Goal: Check status

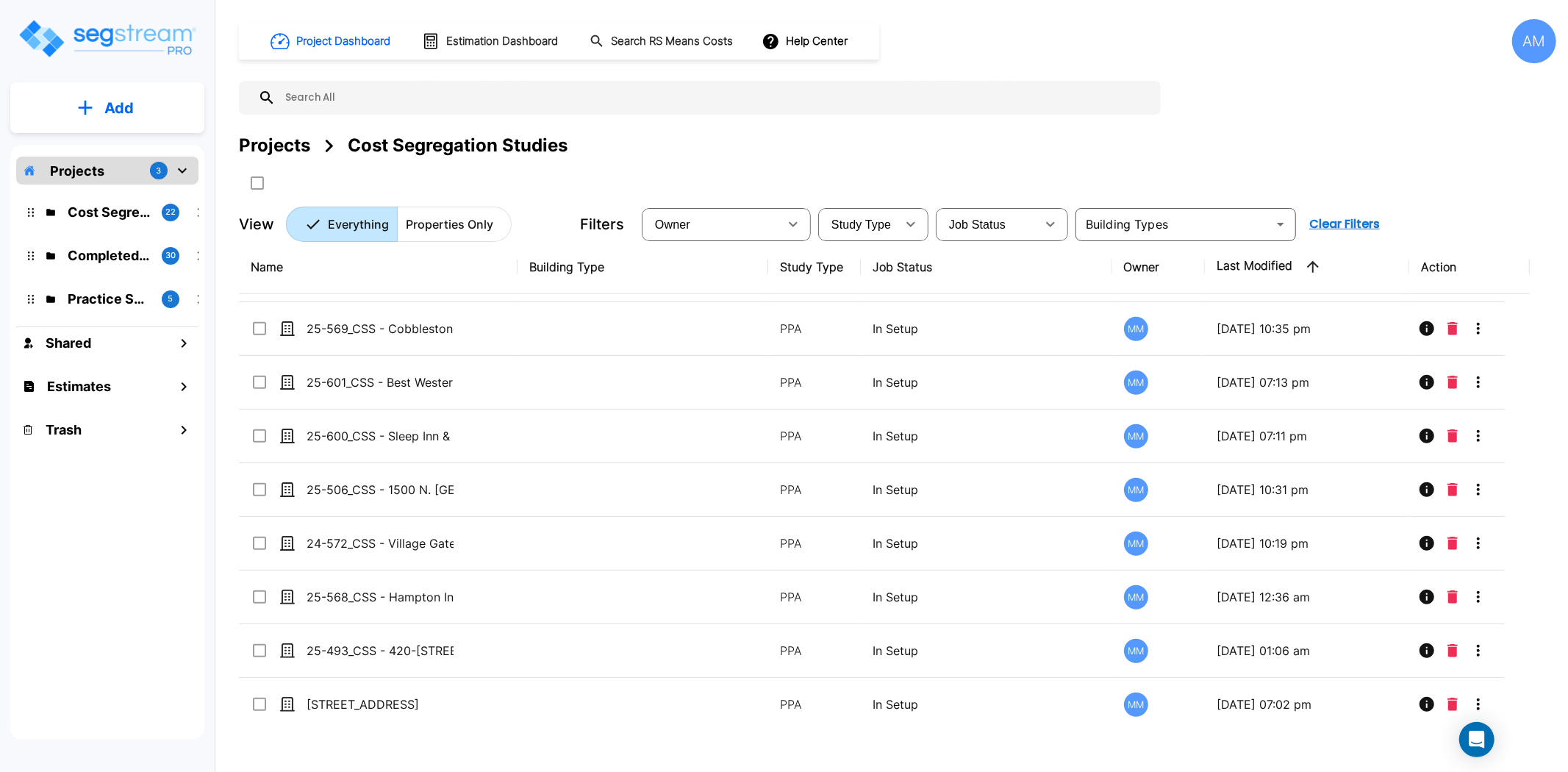
scroll to position [756, 0]
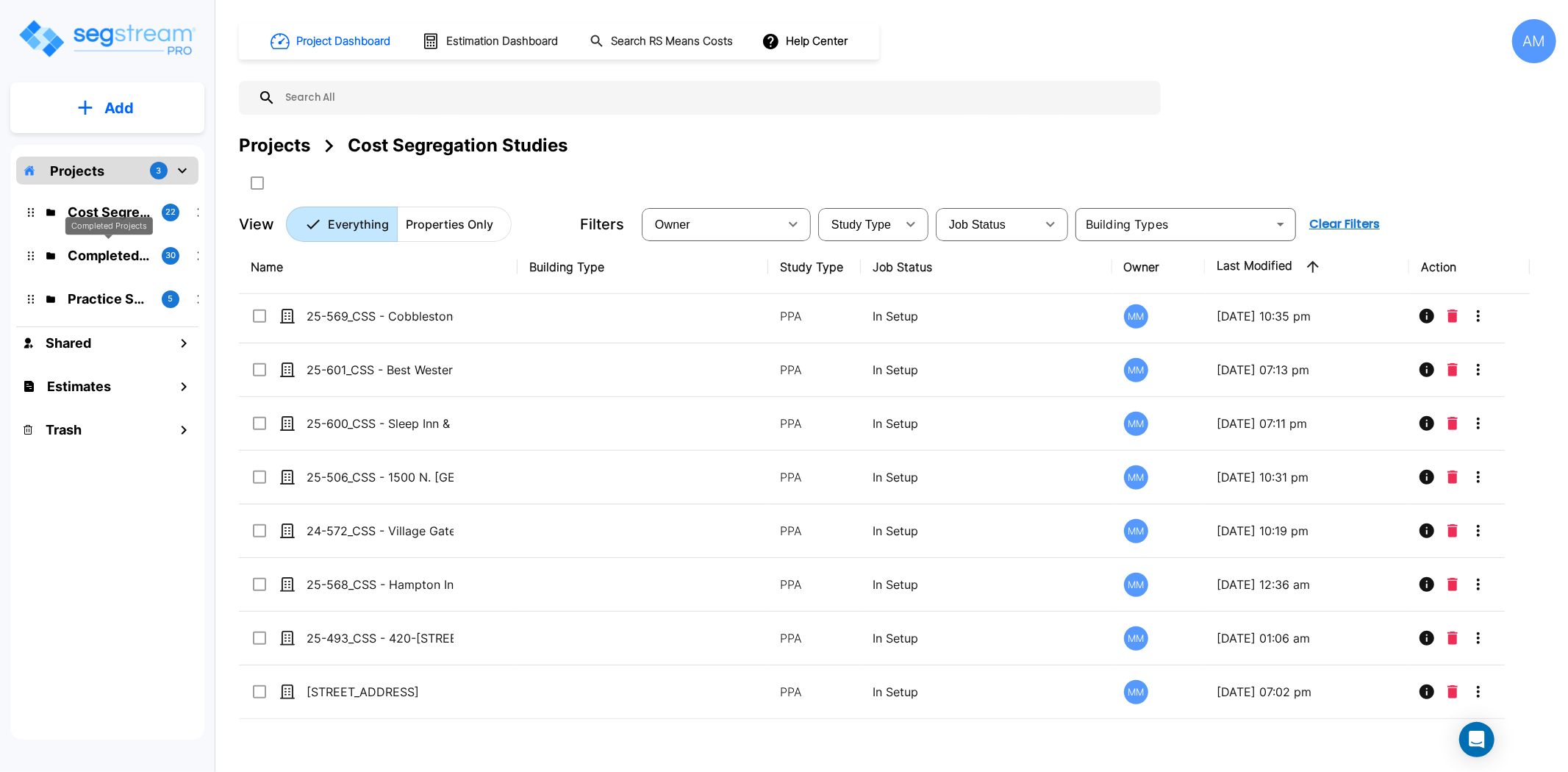
click at [108, 252] on p "Completed Projects" at bounding box center [108, 255] width 82 height 20
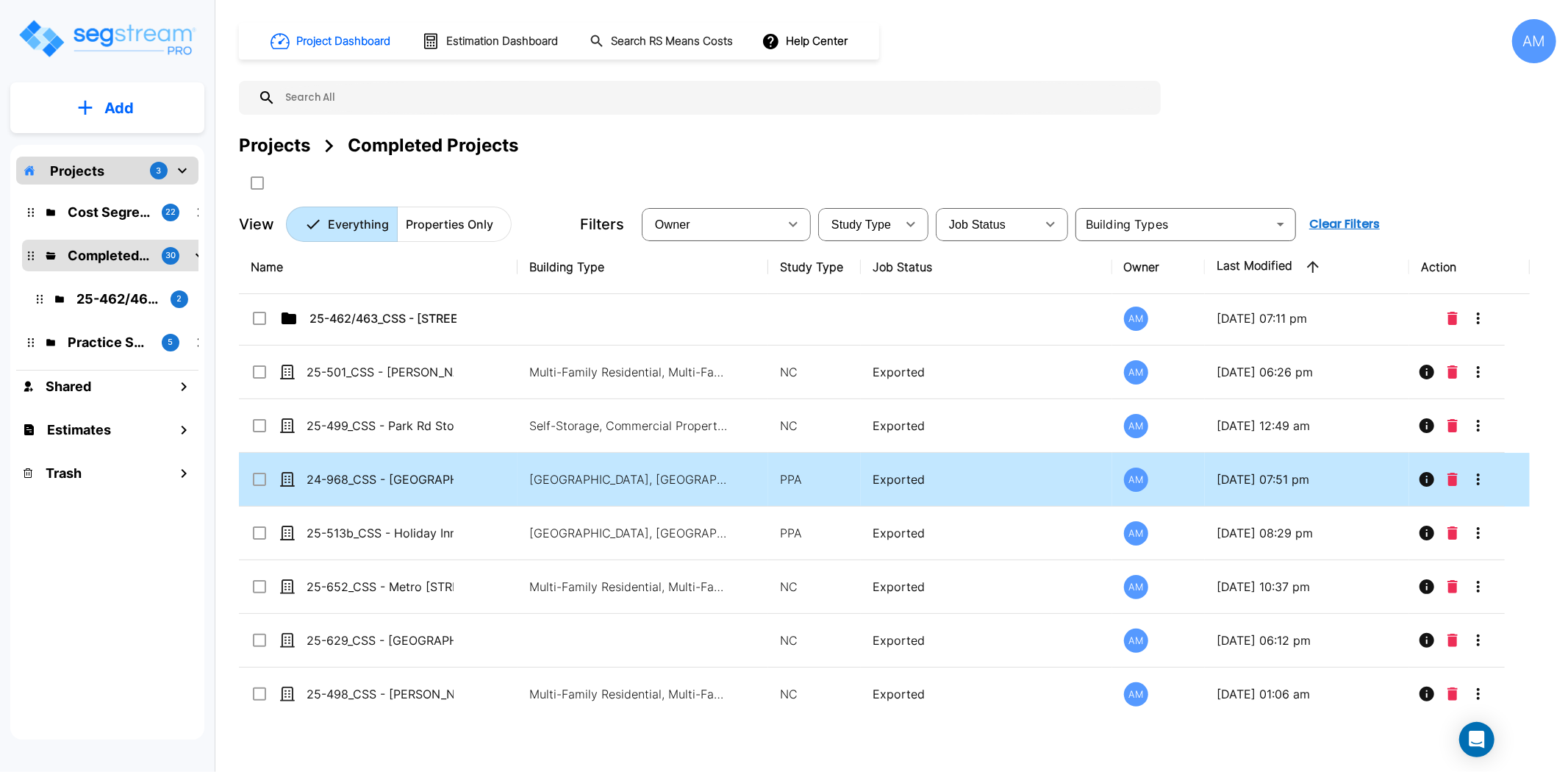
scroll to position [0, 0]
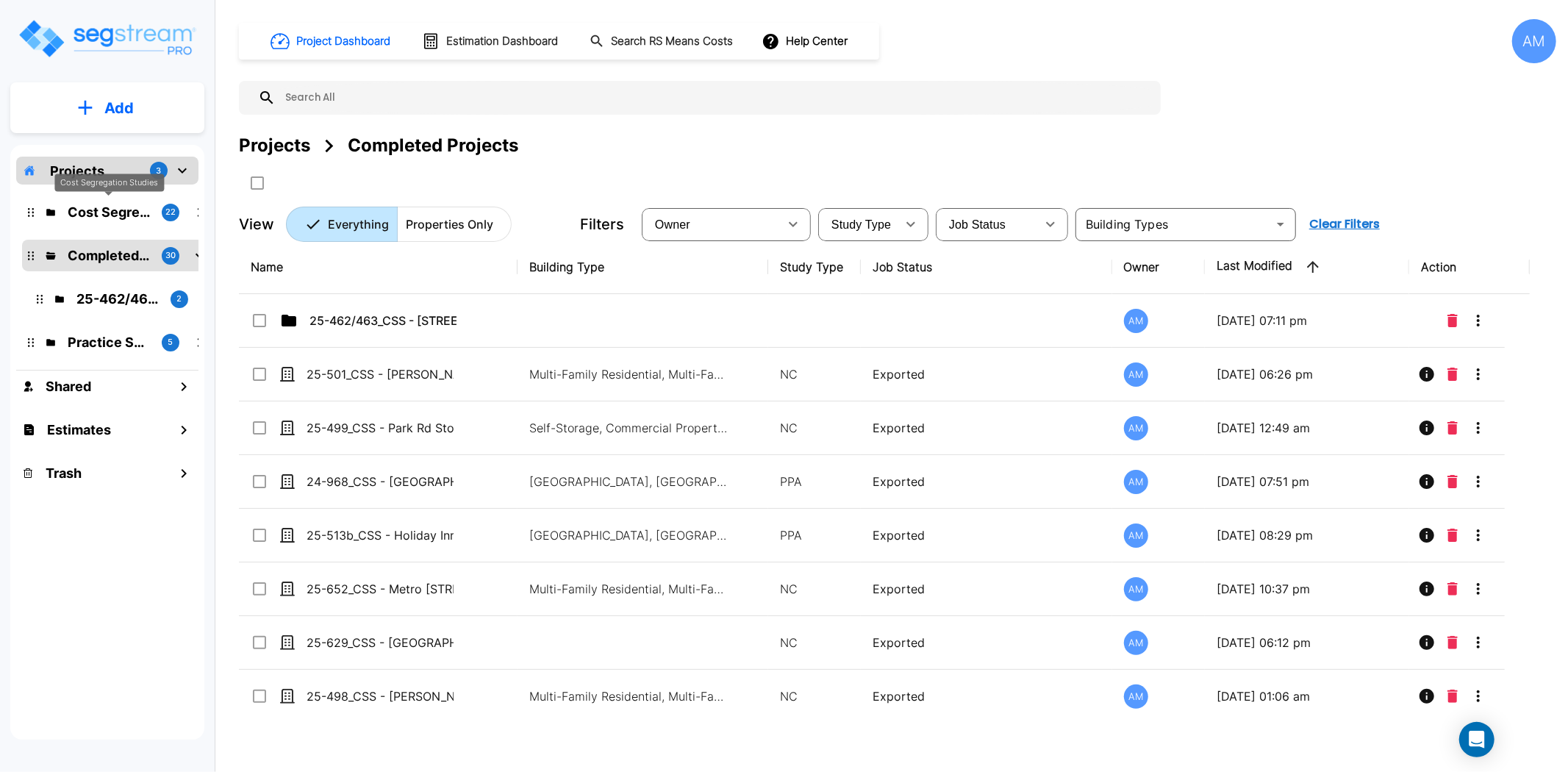
click at [125, 212] on p "Cost Segregation Studies" at bounding box center [108, 212] width 82 height 20
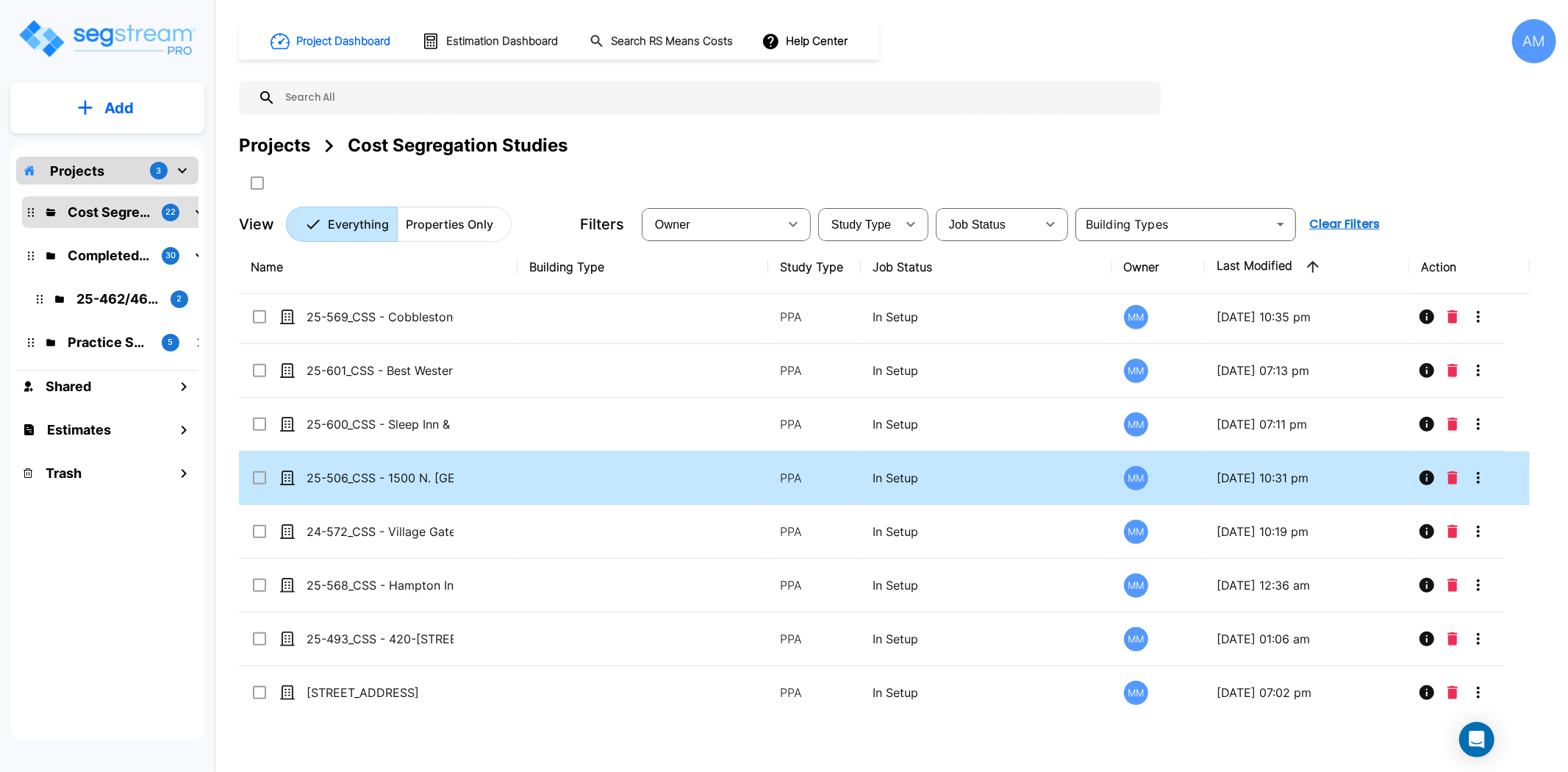
scroll to position [756, 0]
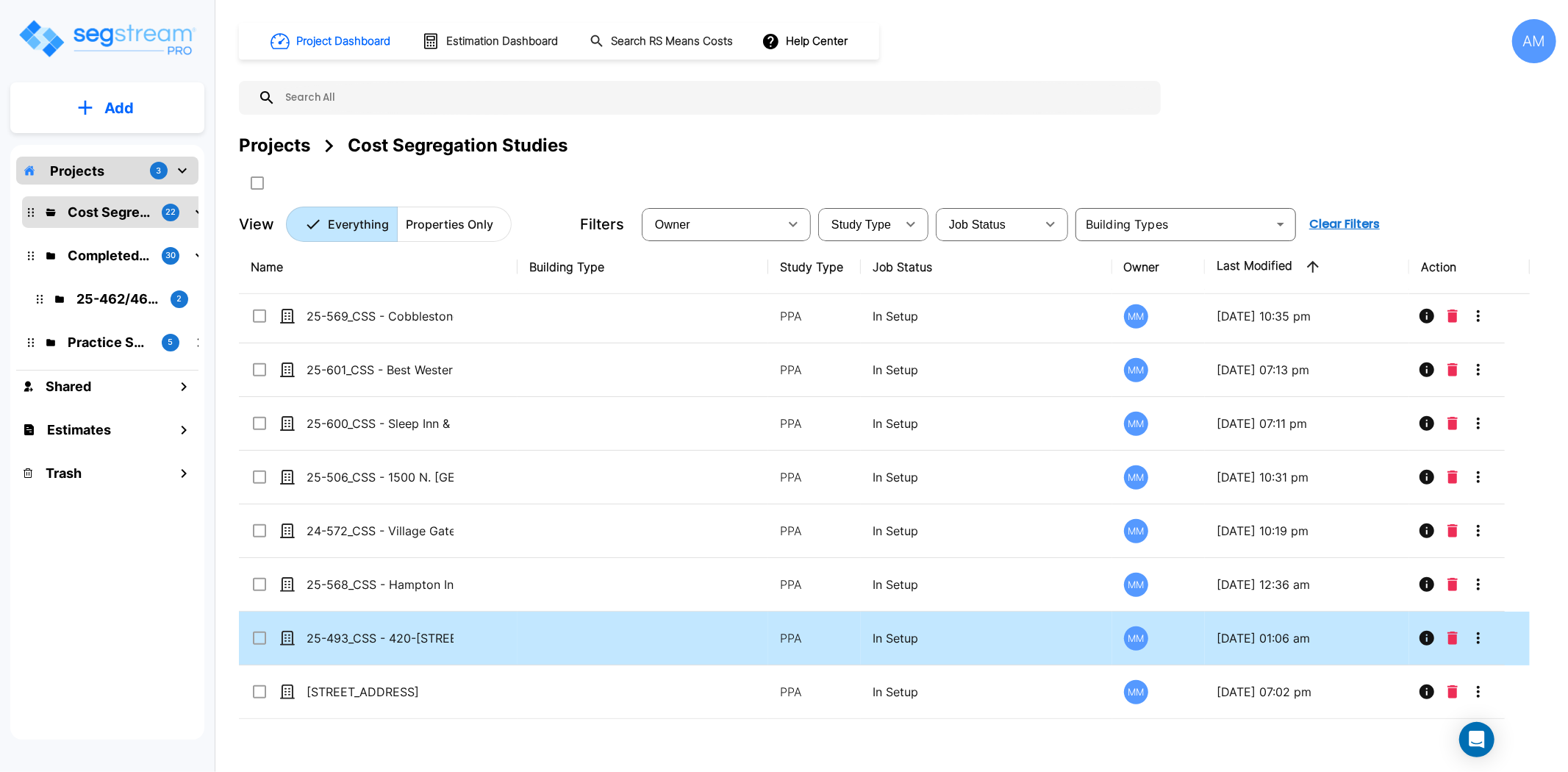
click at [410, 627] on td "25-493_CSS - 420-[STREET_ADDRESS] - [PERSON_NAME] Oakmead 2 Assoc. LP - [PERSON…" at bounding box center [378, 639] width 278 height 54
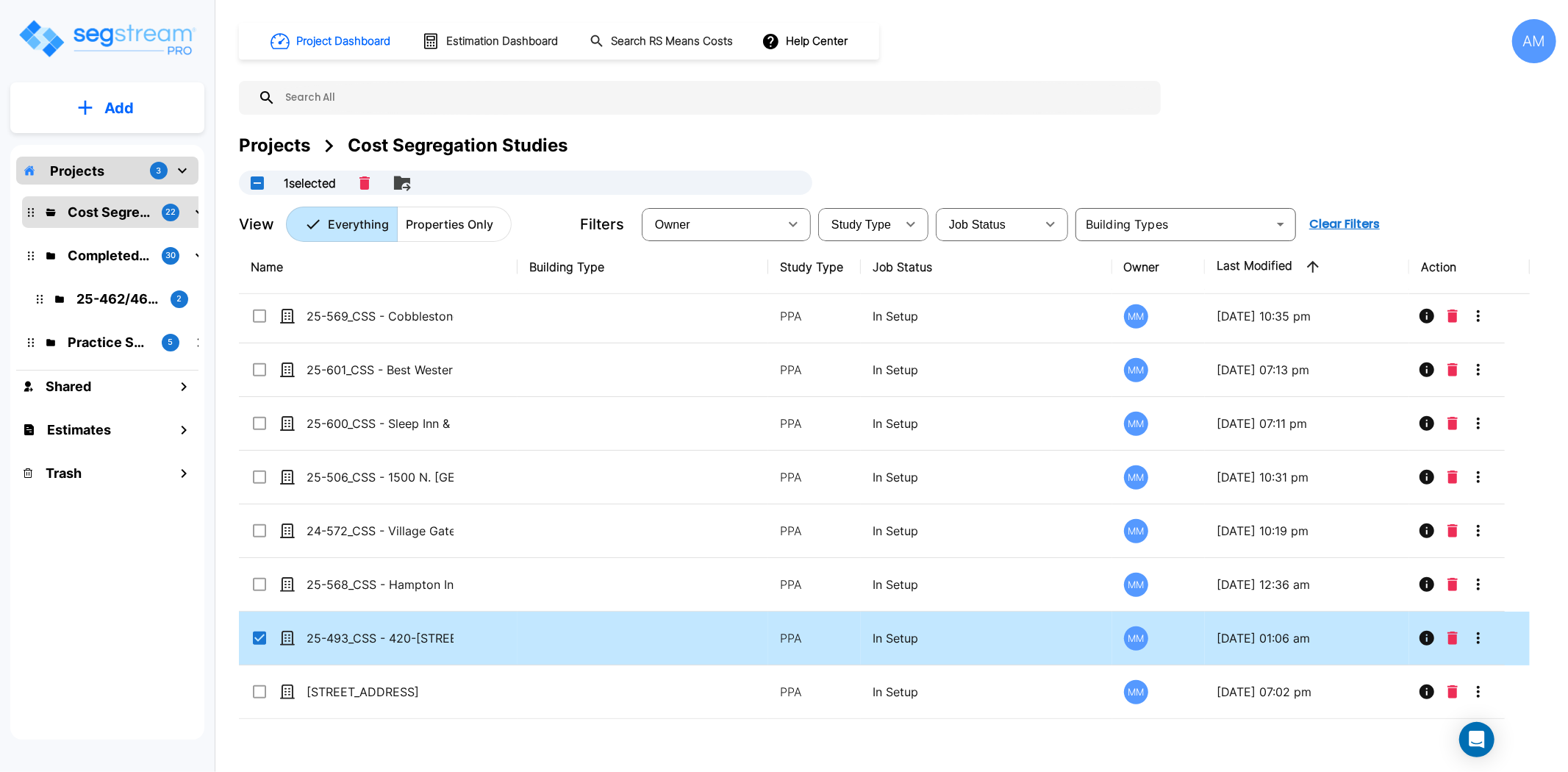
click at [410, 627] on td "25-493_CSS - 420-[STREET_ADDRESS] - [PERSON_NAME] Oakmead 2 Assoc. LP - [PERSON…" at bounding box center [378, 639] width 278 height 54
checkbox input "false"
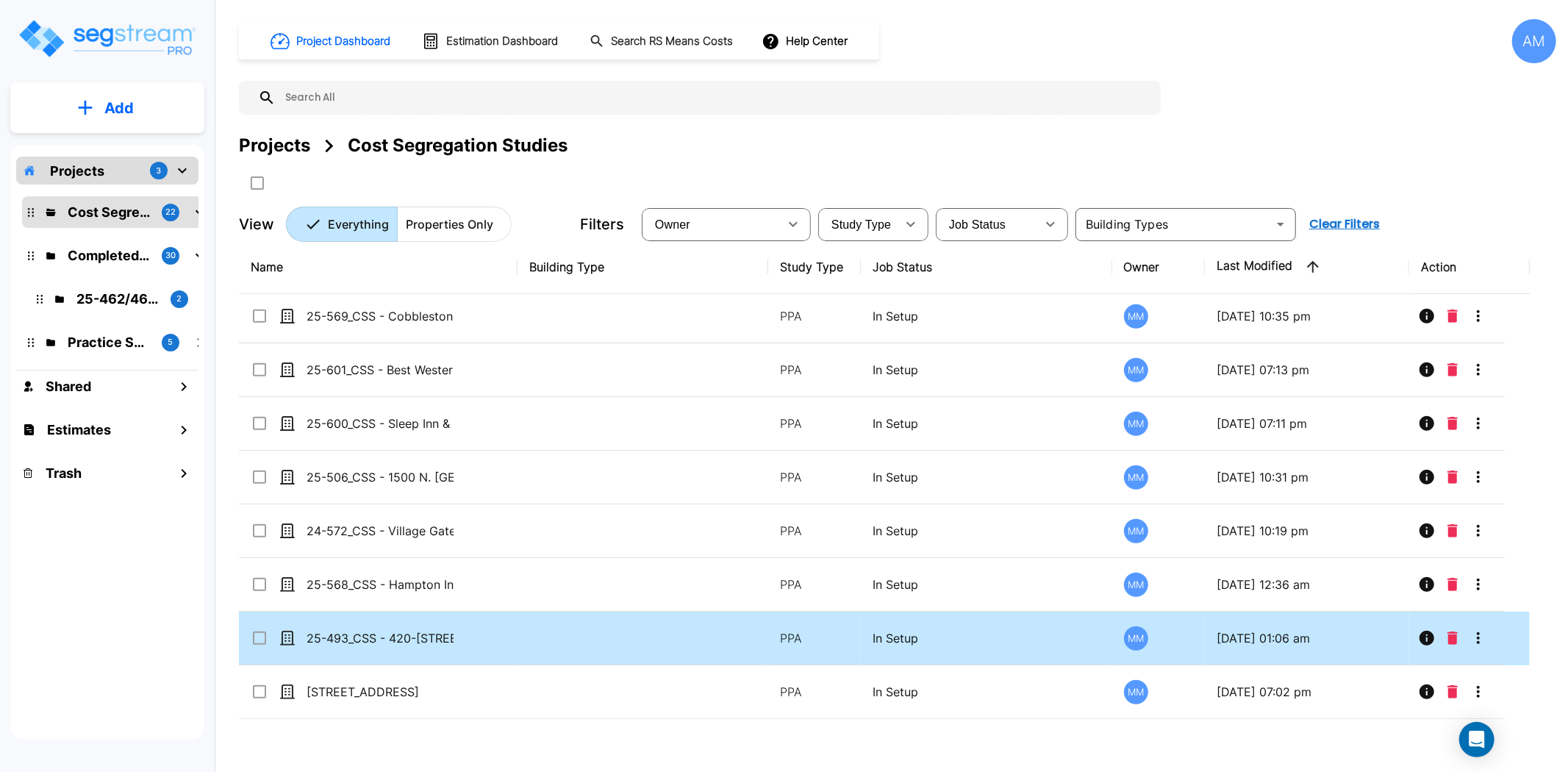
click at [410, 627] on td "25-493_CSS - 420-[STREET_ADDRESS] - [PERSON_NAME] Oakmead 2 Assoc. LP - [PERSON…" at bounding box center [378, 639] width 278 height 54
